Goal: Transaction & Acquisition: Purchase product/service

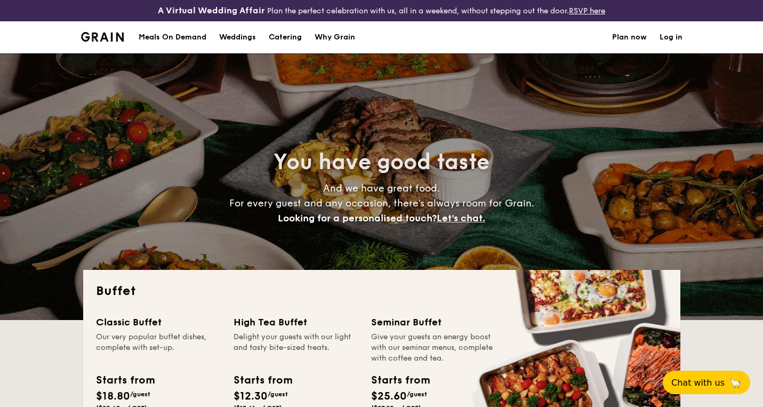
select select
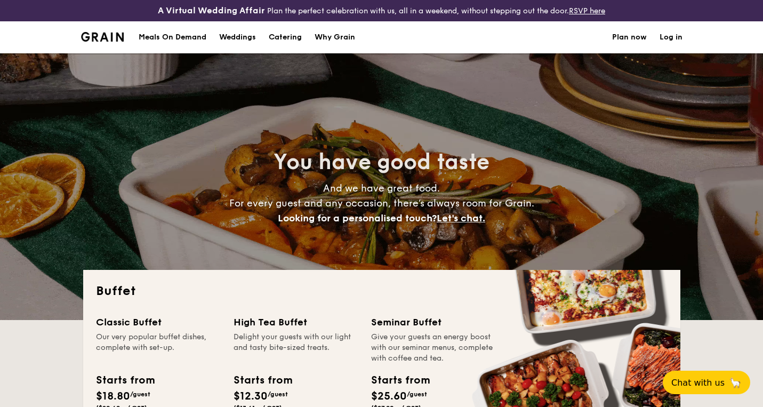
click at [632, 36] on link "Plan now" at bounding box center [629, 37] width 35 height 32
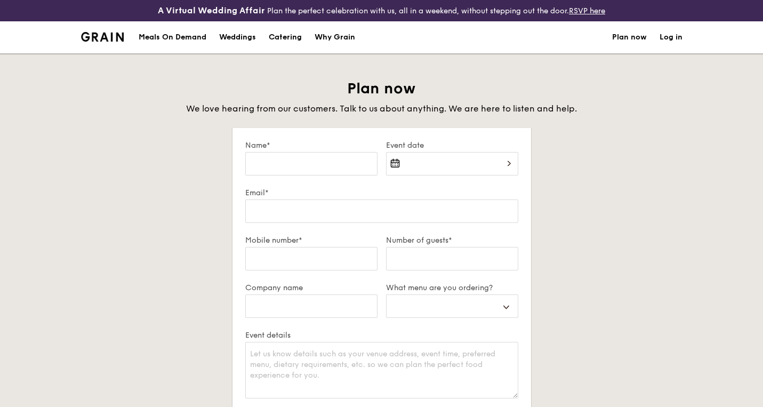
select select
click at [282, 35] on div "Catering" at bounding box center [285, 37] width 33 height 32
select select
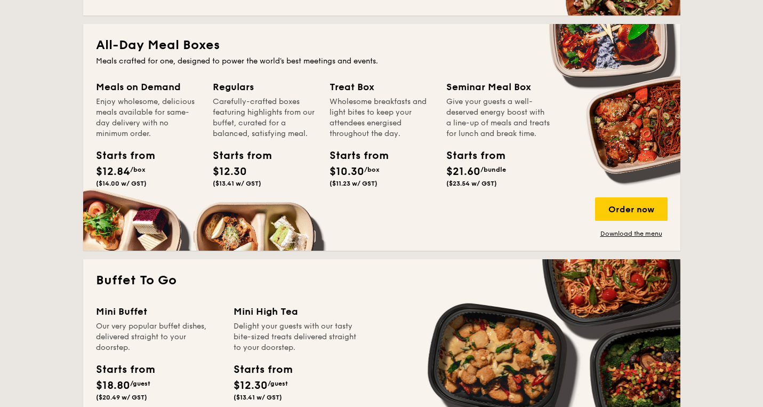
scroll to position [448, 0]
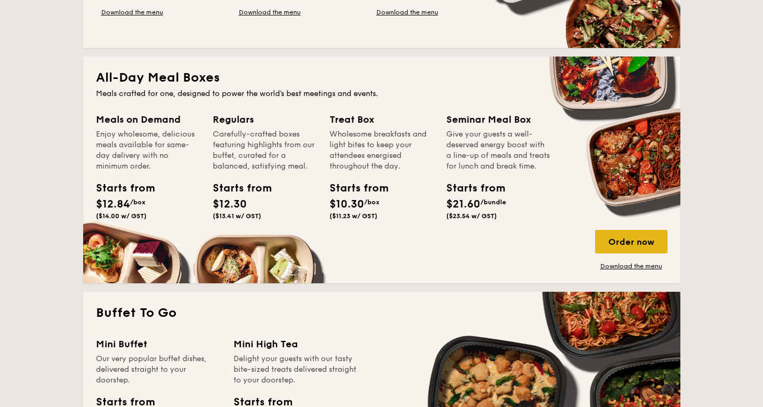
click at [637, 243] on div "Order now" at bounding box center [631, 241] width 72 height 23
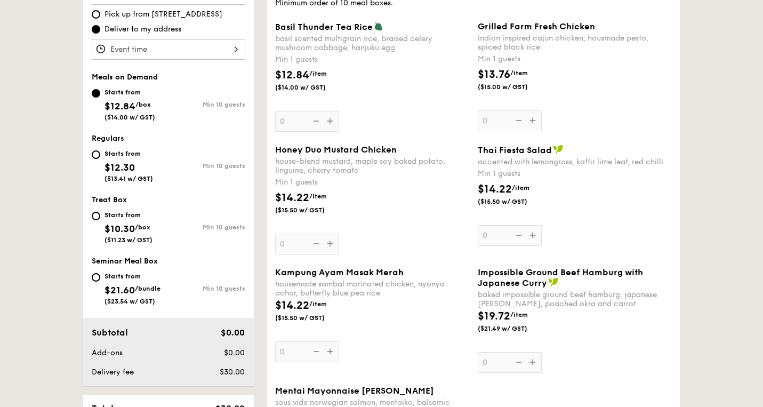
scroll to position [365, 0]
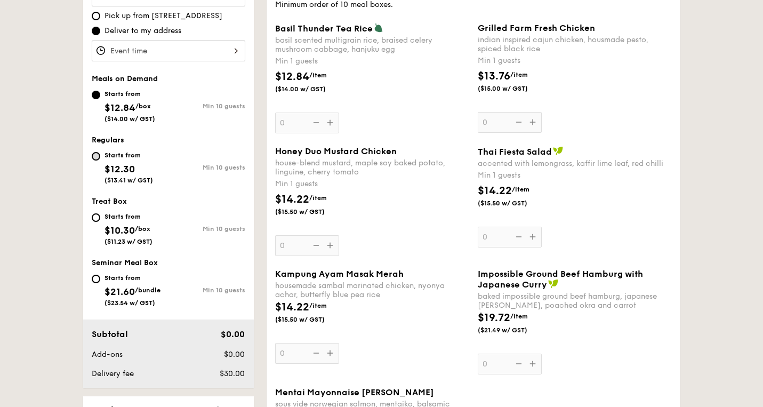
click at [97, 154] on input "Starts from $12.30 ($13.41 w/ GST) Min 10 guests" at bounding box center [96, 156] width 9 height 9
radio input "true"
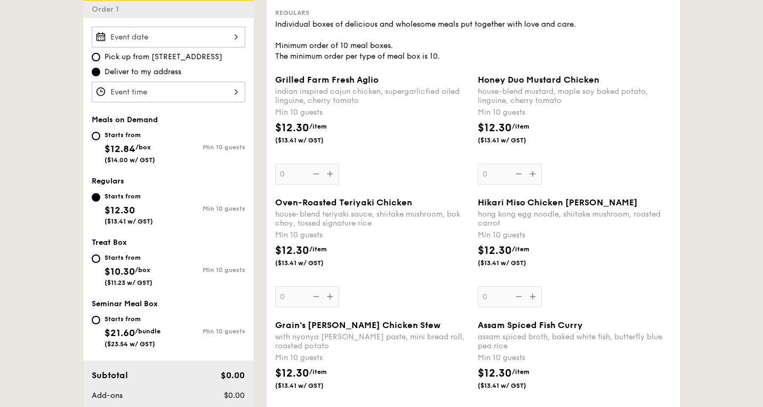
scroll to position [333, 0]
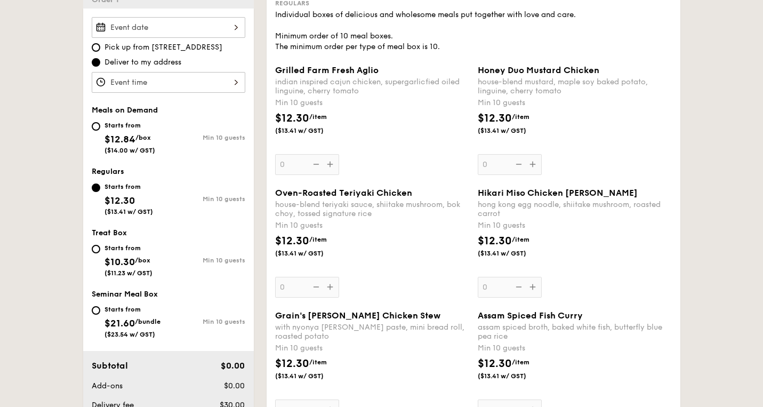
click at [87, 309] on div "Starts from $21.60 /bundle ($23.54 w/ GST) Min 10 guests" at bounding box center [168, 324] width 162 height 42
click at [94, 309] on input "Starts from $21.60 /bundle ($23.54 w/ GST) Min 10 guests" at bounding box center [96, 310] width 9 height 9
radio input "true"
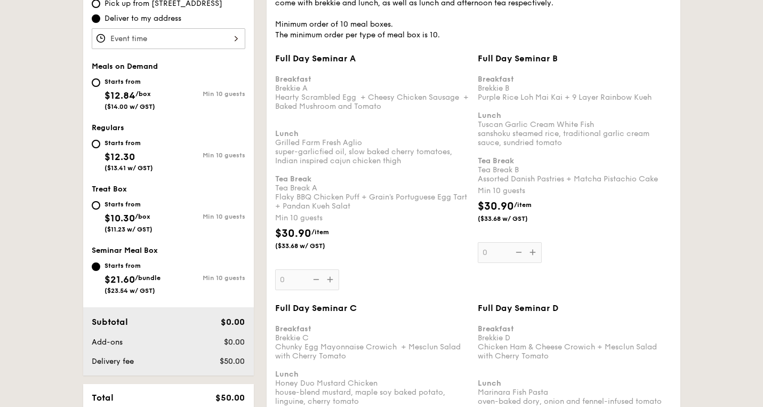
scroll to position [359, 0]
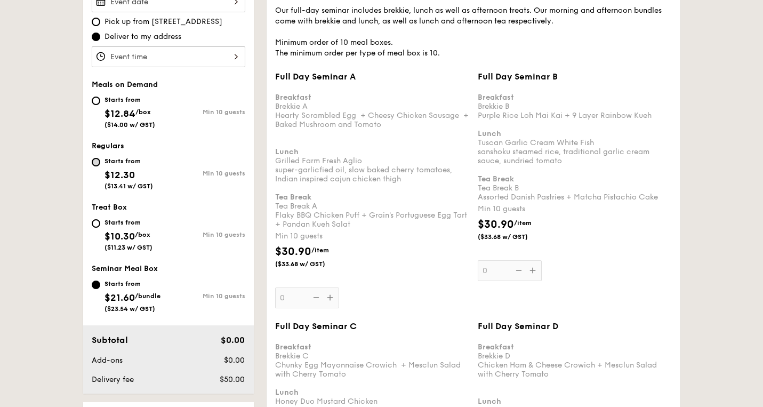
click at [97, 158] on input "Starts from $12.30 ($13.41 w/ GST) Min 10 guests" at bounding box center [96, 162] width 9 height 9
radio input "true"
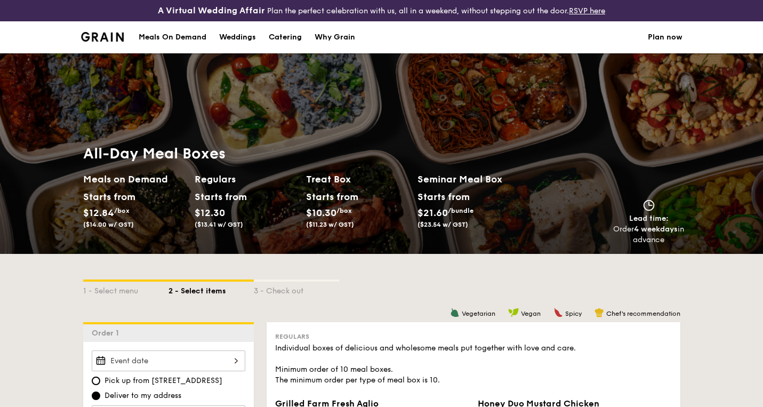
scroll to position [0, 0]
